Goal: Information Seeking & Learning: Learn about a topic

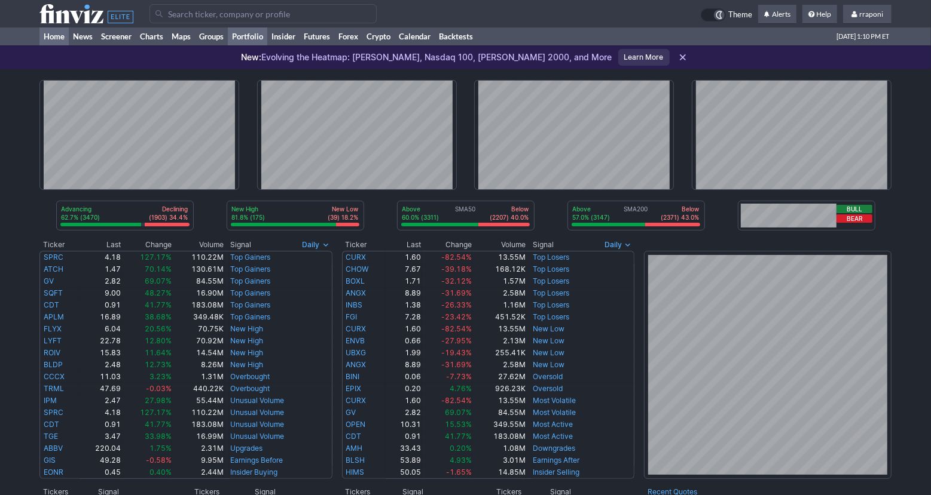
click at [267, 39] on link "Portfolio" at bounding box center [247, 36] width 39 height 18
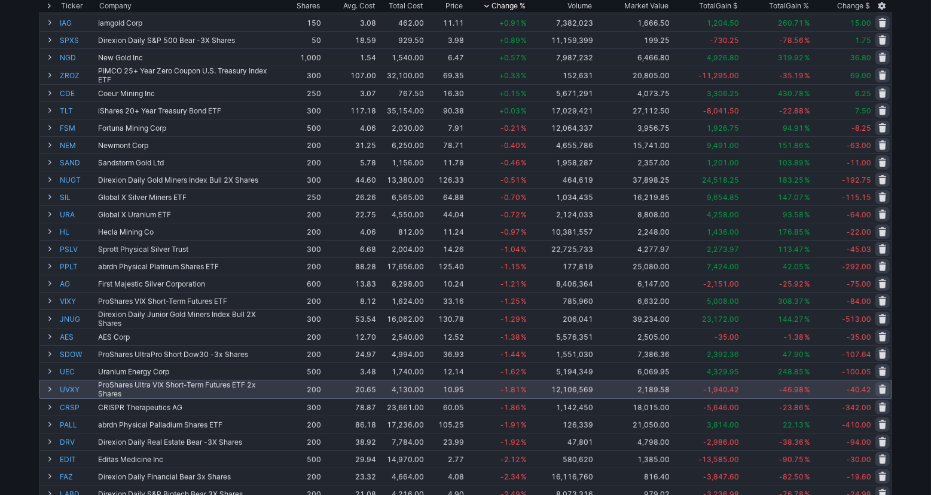
scroll to position [272, 0]
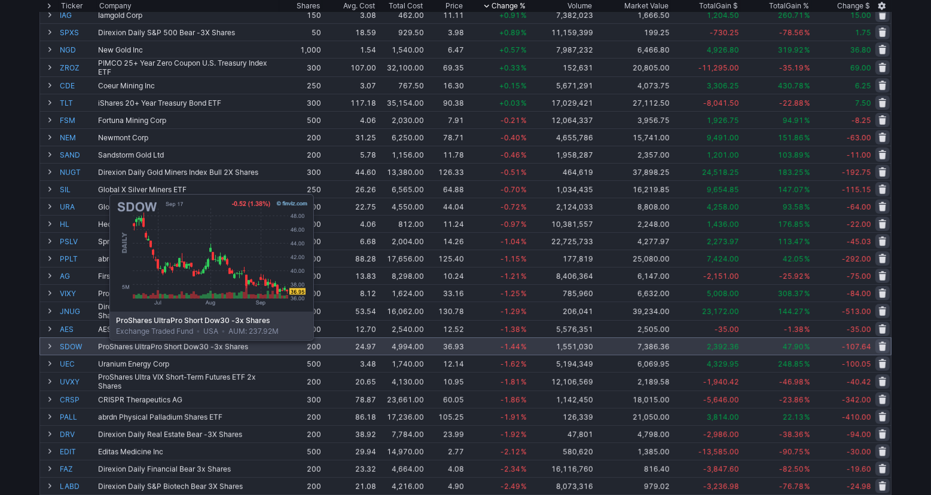
click at [79, 350] on link "SDOW" at bounding box center [78, 346] width 36 height 17
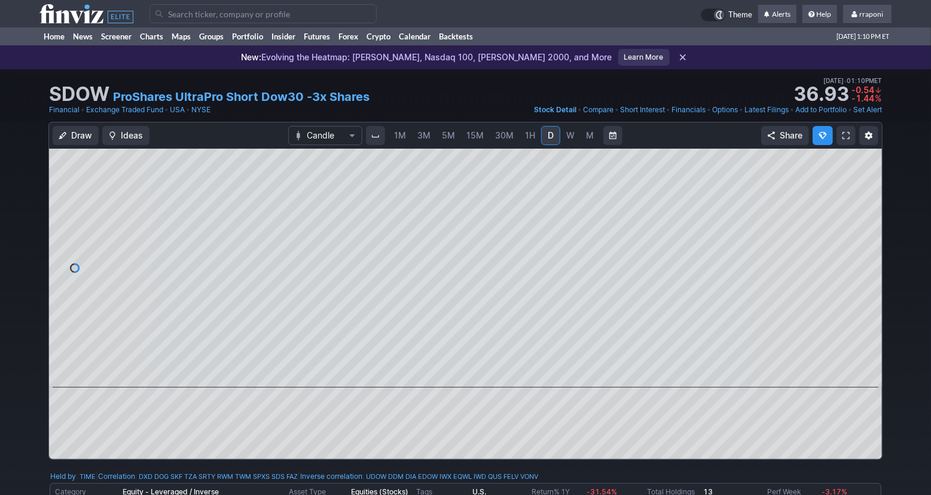
click at [469, 140] on span "15M" at bounding box center [474, 135] width 17 height 10
click at [264, 41] on link "Portfolio" at bounding box center [247, 36] width 39 height 18
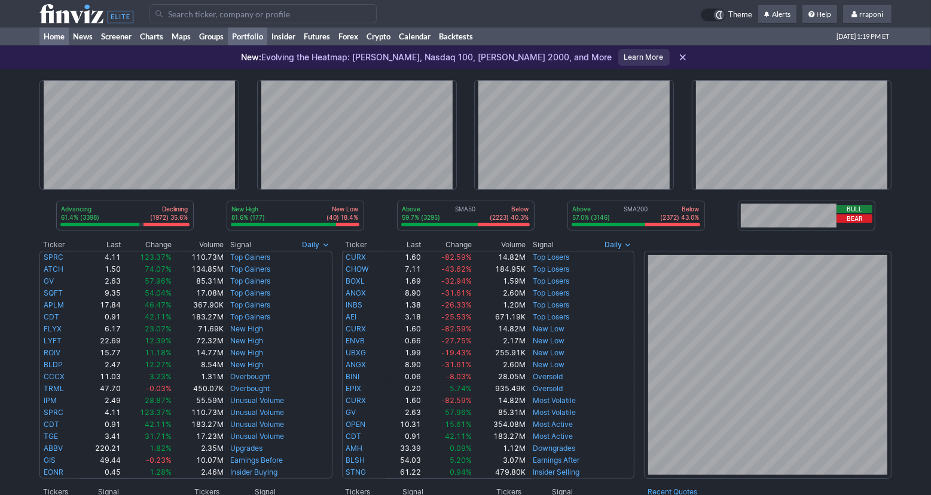
click at [253, 36] on link "Portfolio" at bounding box center [247, 36] width 39 height 18
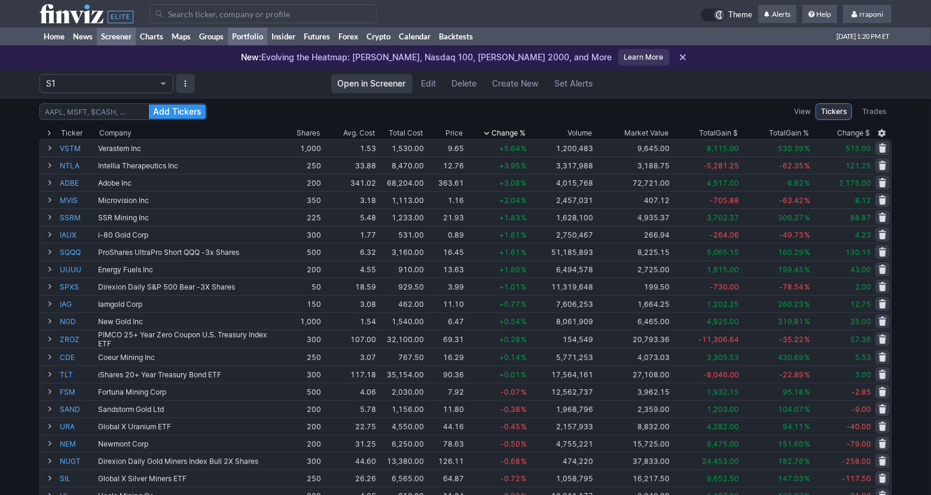
click at [134, 41] on link "Screener" at bounding box center [116, 36] width 39 height 18
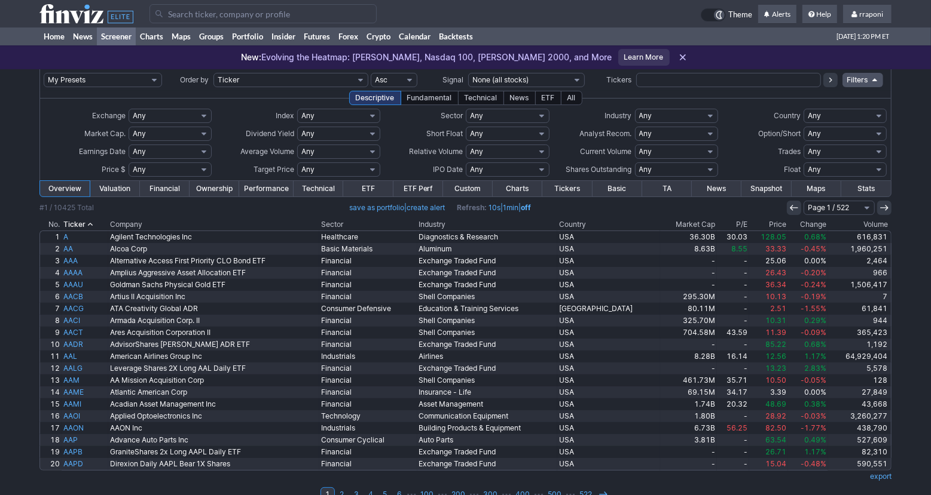
click at [873, 221] on th "Volume" at bounding box center [859, 225] width 63 height 12
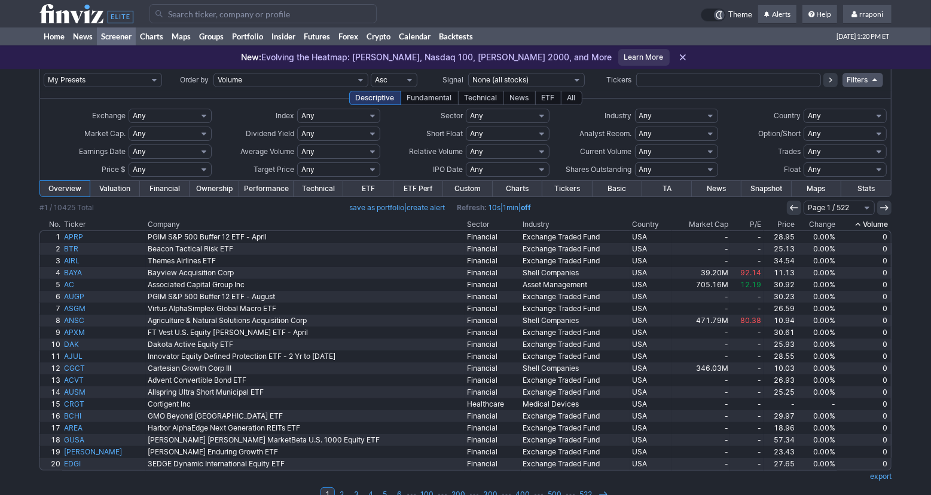
click at [873, 221] on th "Volume" at bounding box center [864, 225] width 54 height 12
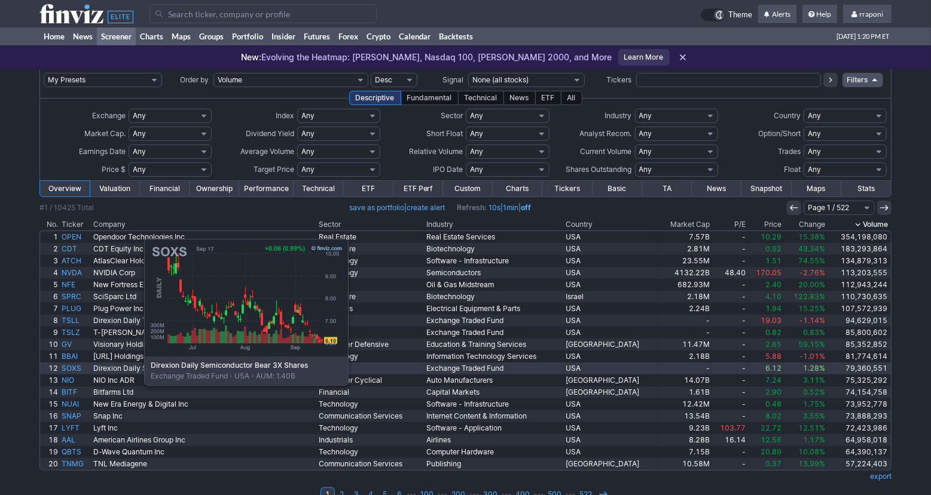
click at [84, 371] on link "SOXS" at bounding box center [76, 369] width 32 height 12
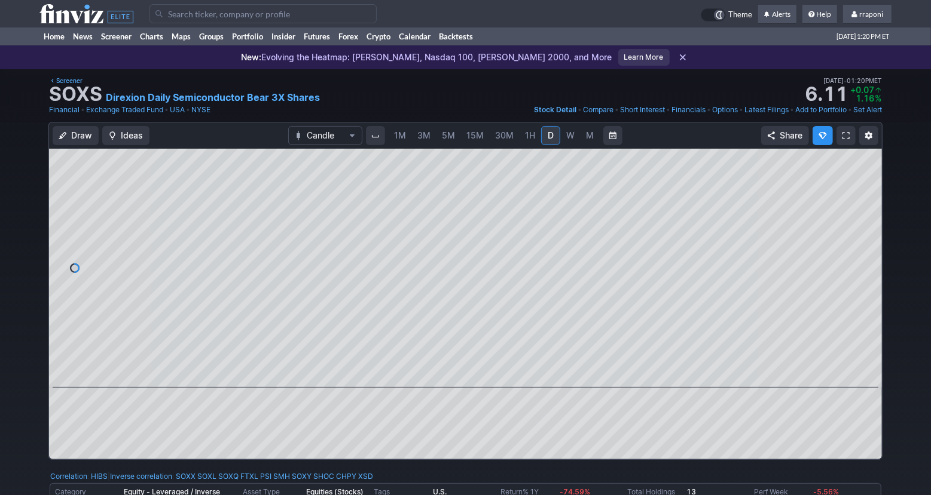
click at [473, 139] on span "15M" at bounding box center [474, 135] width 17 height 10
click at [531, 139] on span "1H" at bounding box center [530, 135] width 10 height 10
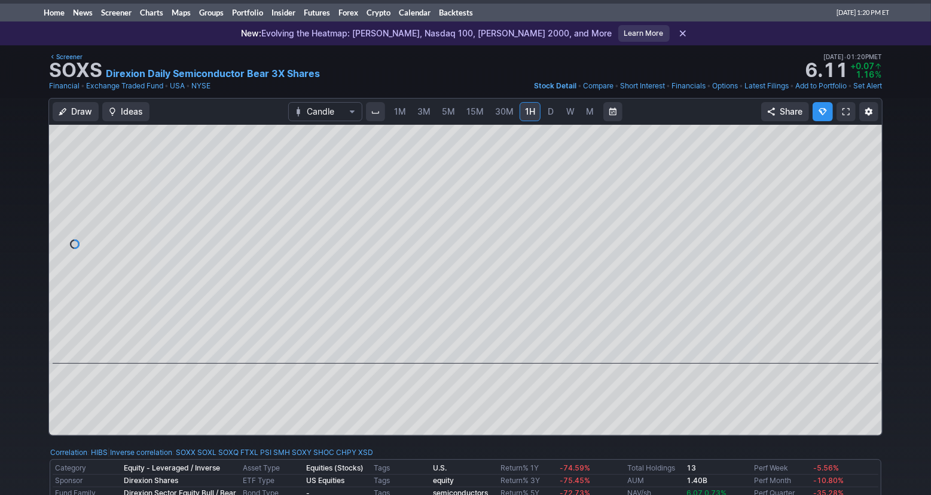
scroll to position [4, 0]
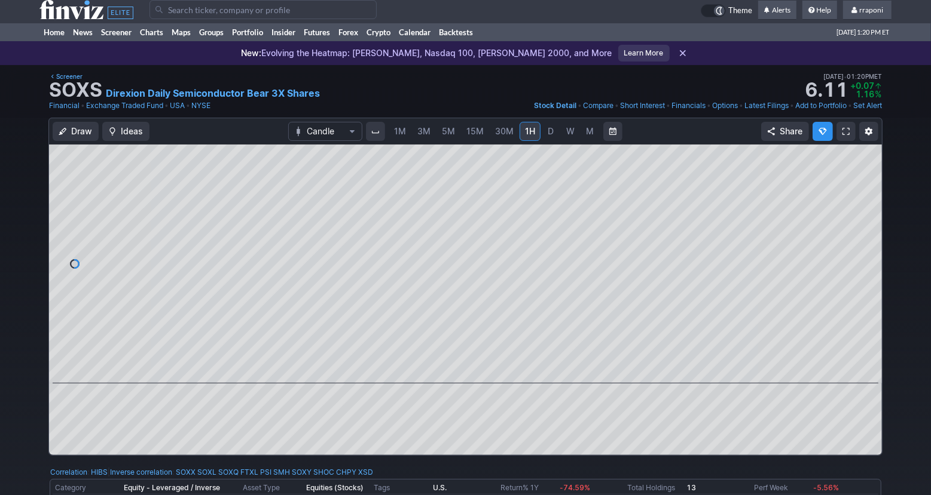
click at [499, 134] on span "30M" at bounding box center [504, 131] width 19 height 10
click at [546, 133] on span "D" at bounding box center [550, 132] width 8 height 12
click at [451, 131] on span "5M" at bounding box center [448, 131] width 13 height 10
